Goal: Information Seeking & Learning: Learn about a topic

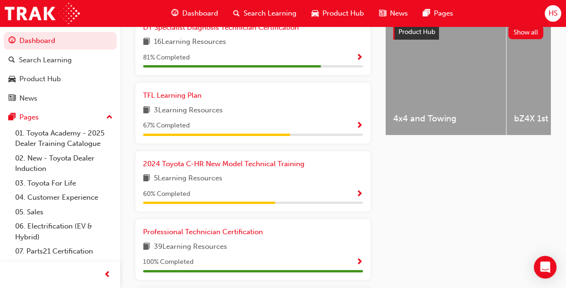
scroll to position [396, 0]
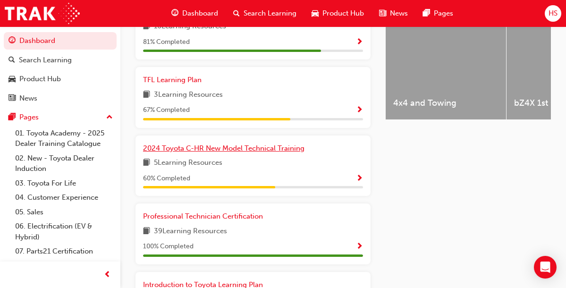
click at [263, 152] on span "2024 Toyota C-HR New Model Technical Training" at bounding box center [223, 148] width 161 height 8
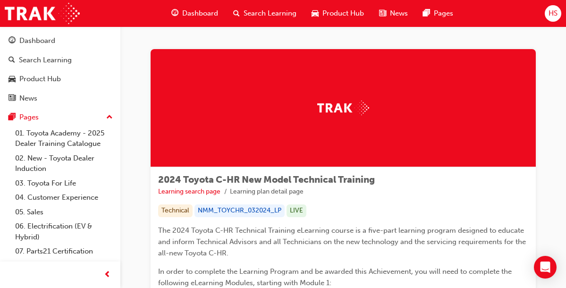
click at [0, 0] on link "2024 Toyota C-HR eLearning New Model Mechanisms – Body Electrical – Part B (Mod…" at bounding box center [0, 0] width 0 height 0
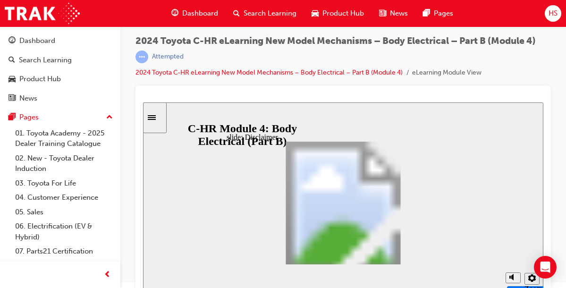
scroll to position [7, 0]
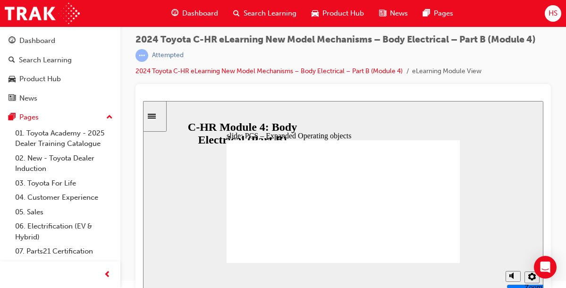
type input "3"
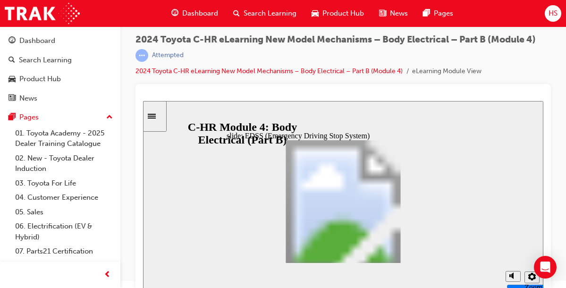
click at [213, 218] on div "slide: EDSS (Emergency Driving Stop System) Rectangle 1 Additional information …" at bounding box center [343, 197] width 400 height 192
click at [106, 276] on span "prev-icon" at bounding box center [107, 275] width 7 height 12
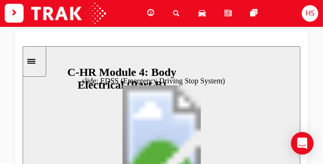
scroll to position [116, 0]
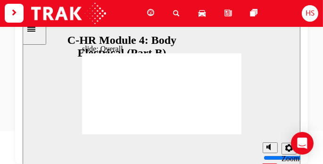
scroll to position [0, 0]
drag, startPoint x: 205, startPoint y: 92, endPoint x: 210, endPoint y: 85, distance: 8.8
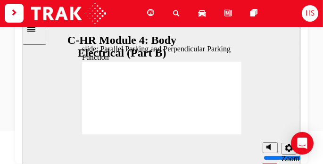
drag, startPoint x: 177, startPoint y: 84, endPoint x: 166, endPoint y: 78, distance: 12.7
drag, startPoint x: 121, startPoint y: 86, endPoint x: 110, endPoint y: 90, distance: 11.2
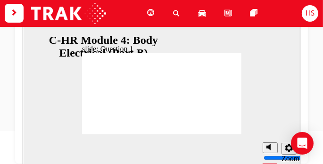
radio input "true"
drag, startPoint x: 195, startPoint y: 65, endPoint x: 224, endPoint y: 57, distance: 29.7
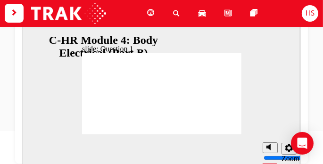
radio input "true"
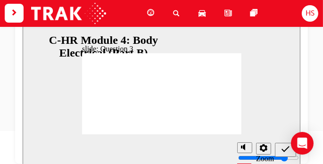
radio input "true"
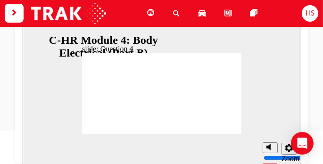
radio input "false"
radio input "true"
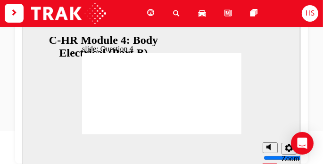
radio input "true"
